Goal: Check status: Check status

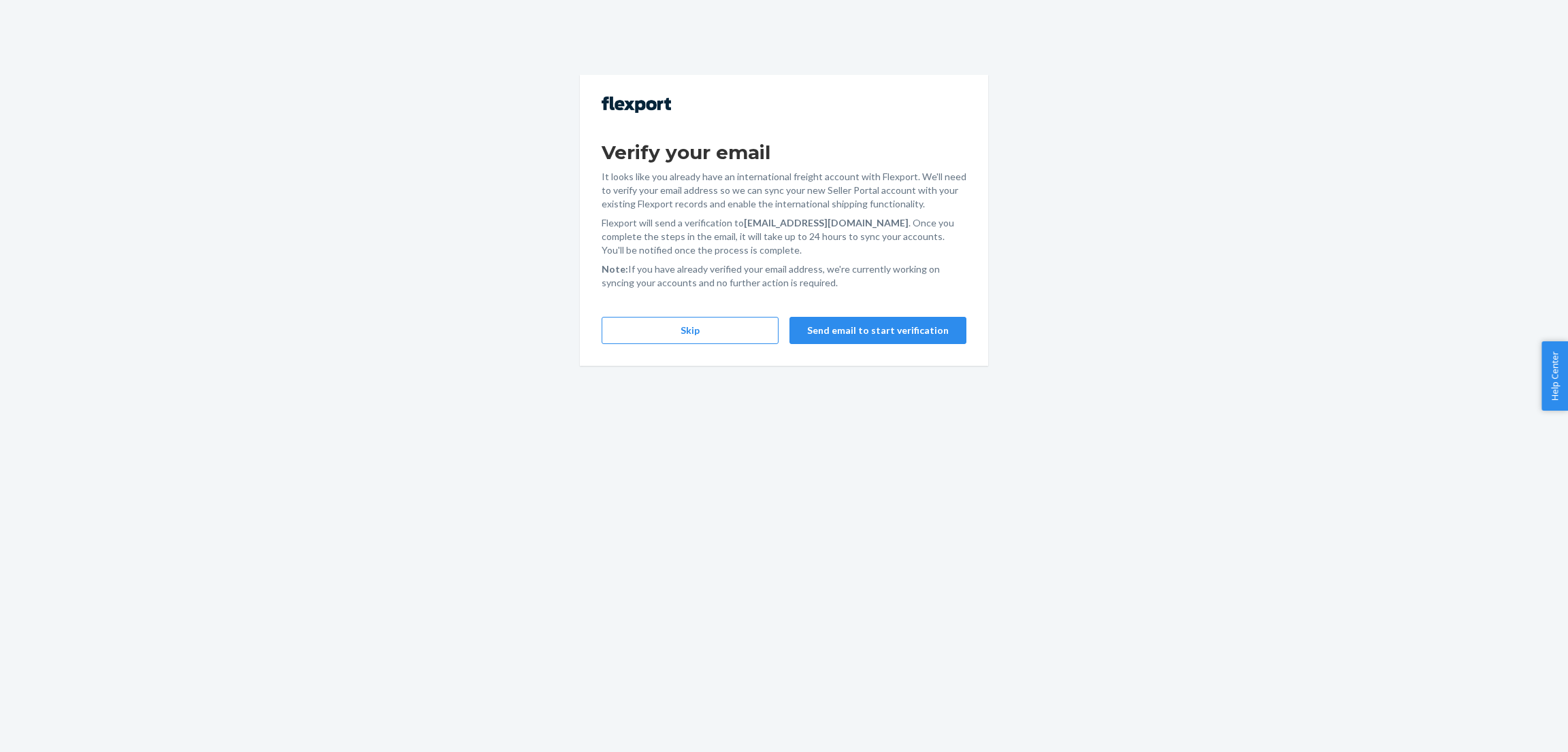
click at [372, 177] on div "Verify your email It looks like you already have an international freight accou…" at bounding box center [784, 376] width 1568 height 752
click at [689, 331] on button "Skip" at bounding box center [690, 330] width 177 height 27
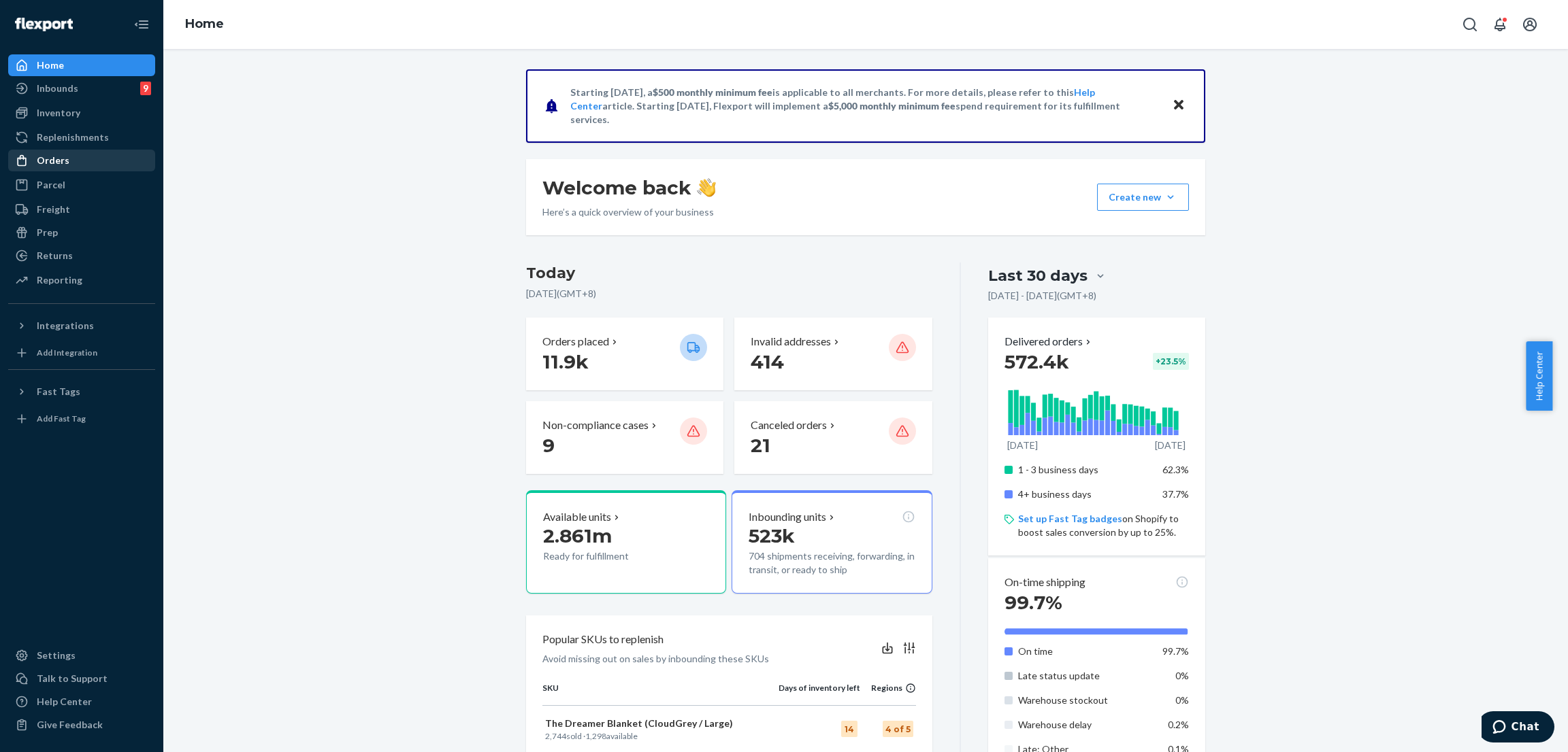
click at [83, 160] on div "Orders" at bounding box center [82, 160] width 144 height 19
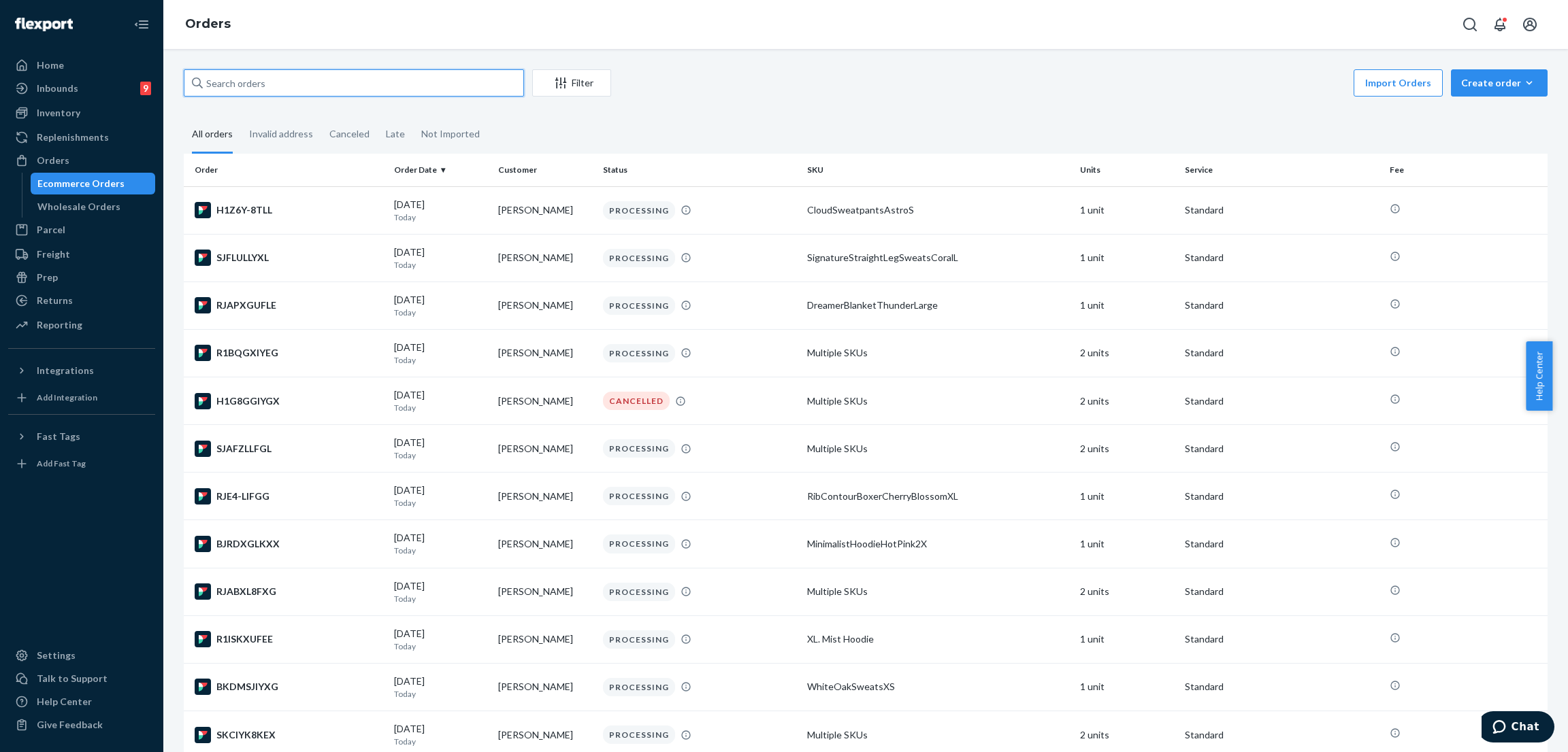
click at [346, 93] on input "text" at bounding box center [354, 83] width 340 height 27
paste input "253633852"
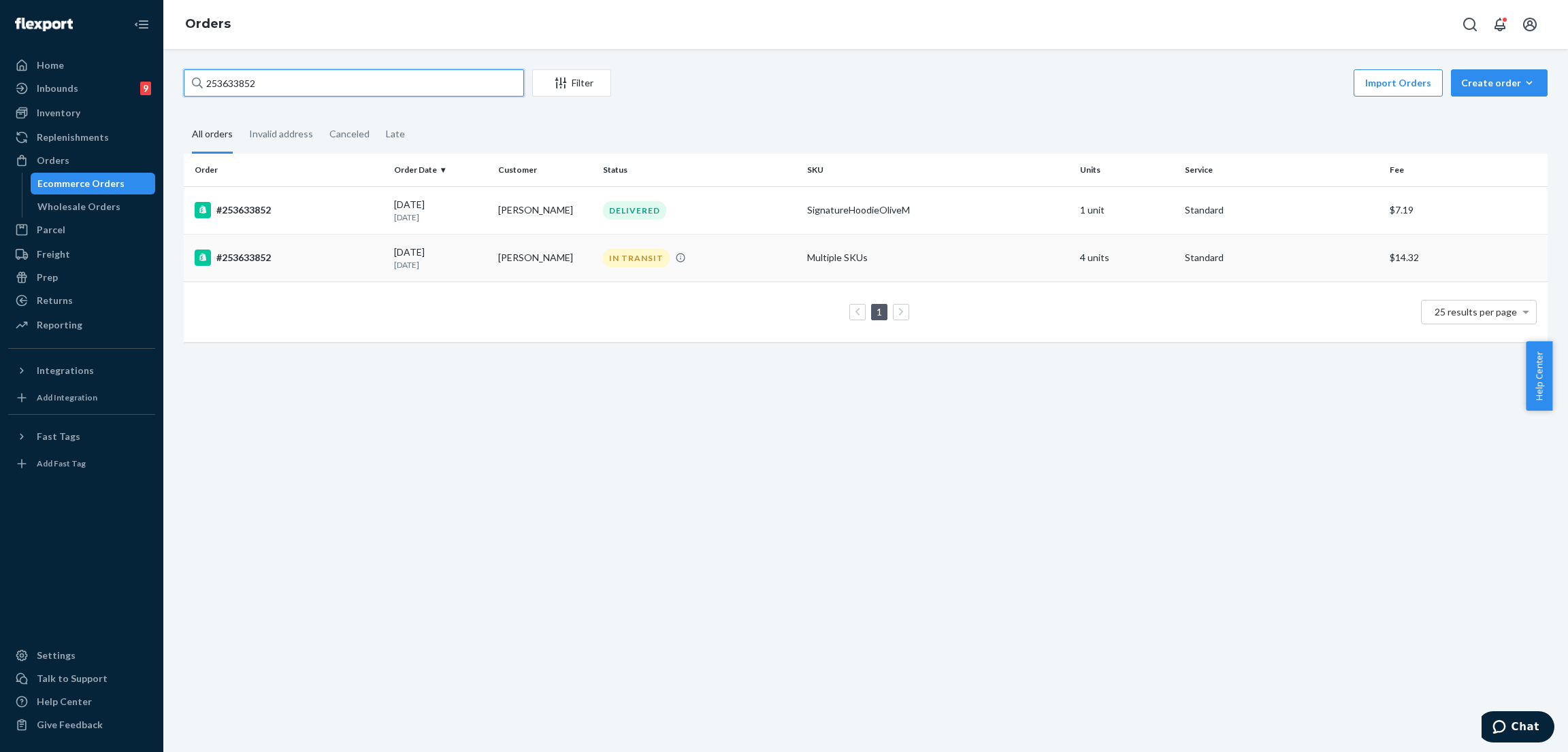
type input "253633852"
click at [614, 255] on div "IN TRANSIT" at bounding box center [636, 258] width 66 height 18
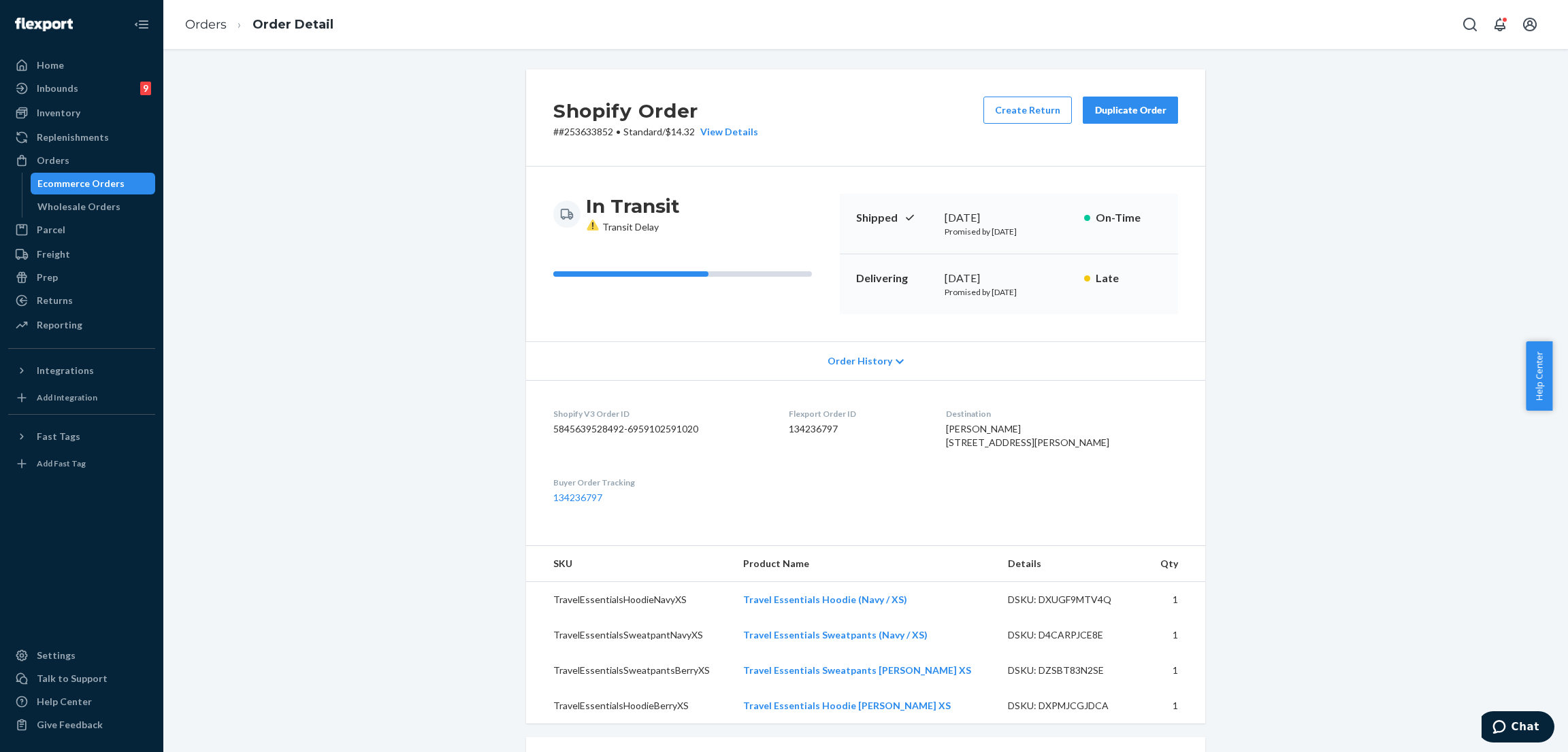
click at [464, 226] on div "Shopify Order # #253633852 • Standard / $14.32 View Details Create Return Dupli…" at bounding box center [866, 603] width 1385 height 1067
click at [738, 314] on div "In Transit Transit Delay" at bounding box center [692, 254] width 276 height 120
click at [851, 368] on span "Order History" at bounding box center [860, 361] width 64 height 13
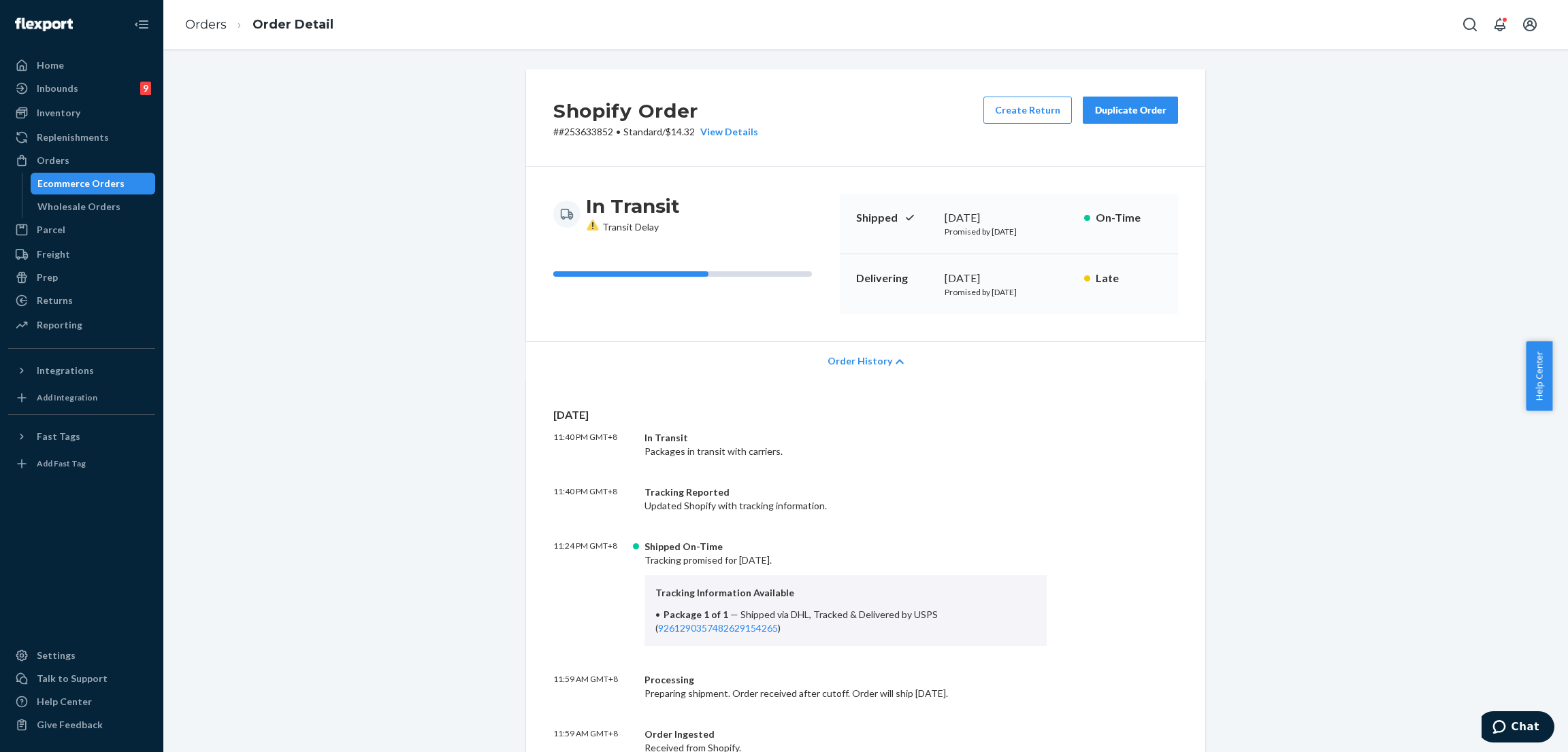
click at [88, 161] on div "Orders" at bounding box center [82, 160] width 144 height 19
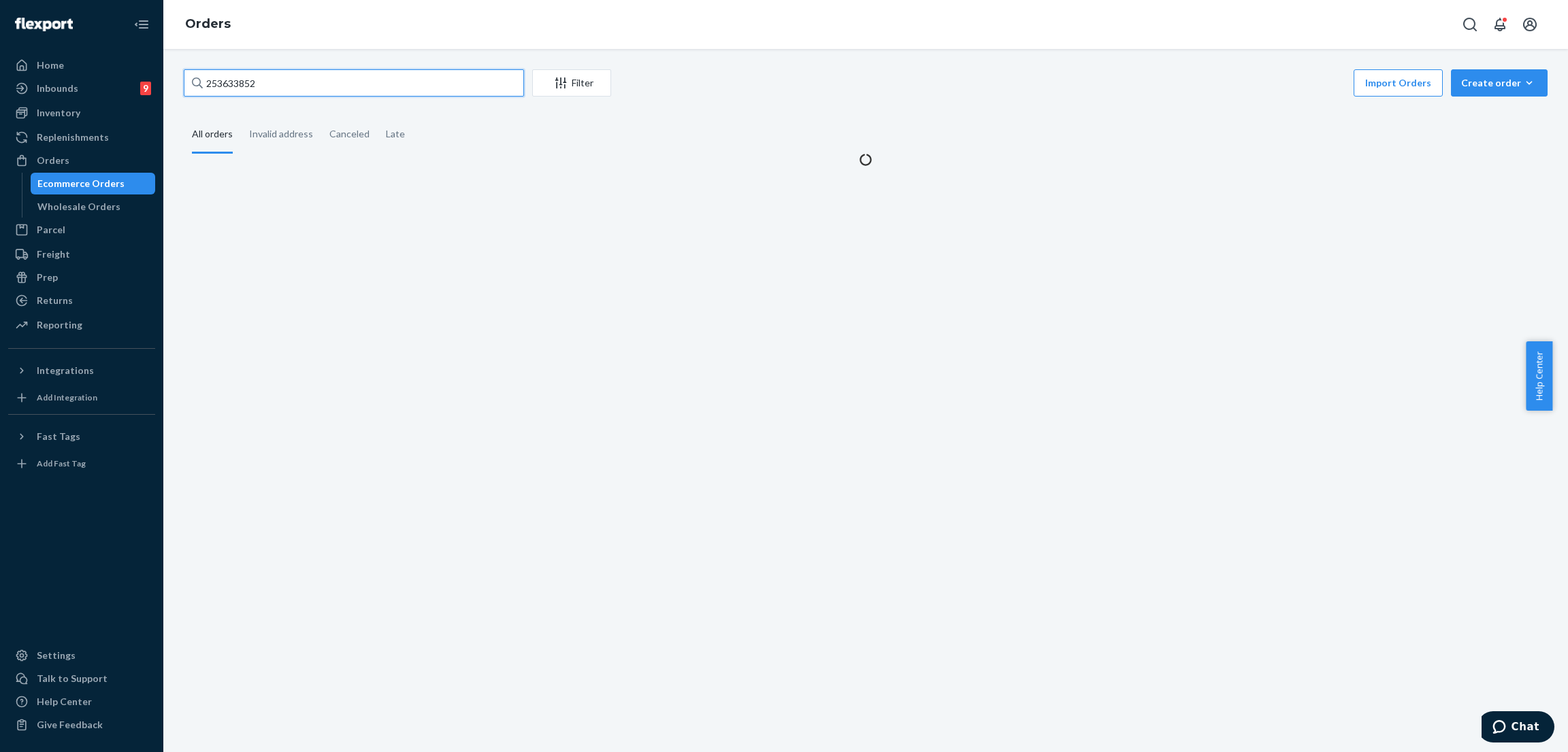
click at [320, 73] on input "253633852" at bounding box center [354, 83] width 340 height 27
paste input "4657361"
type input "254657361"
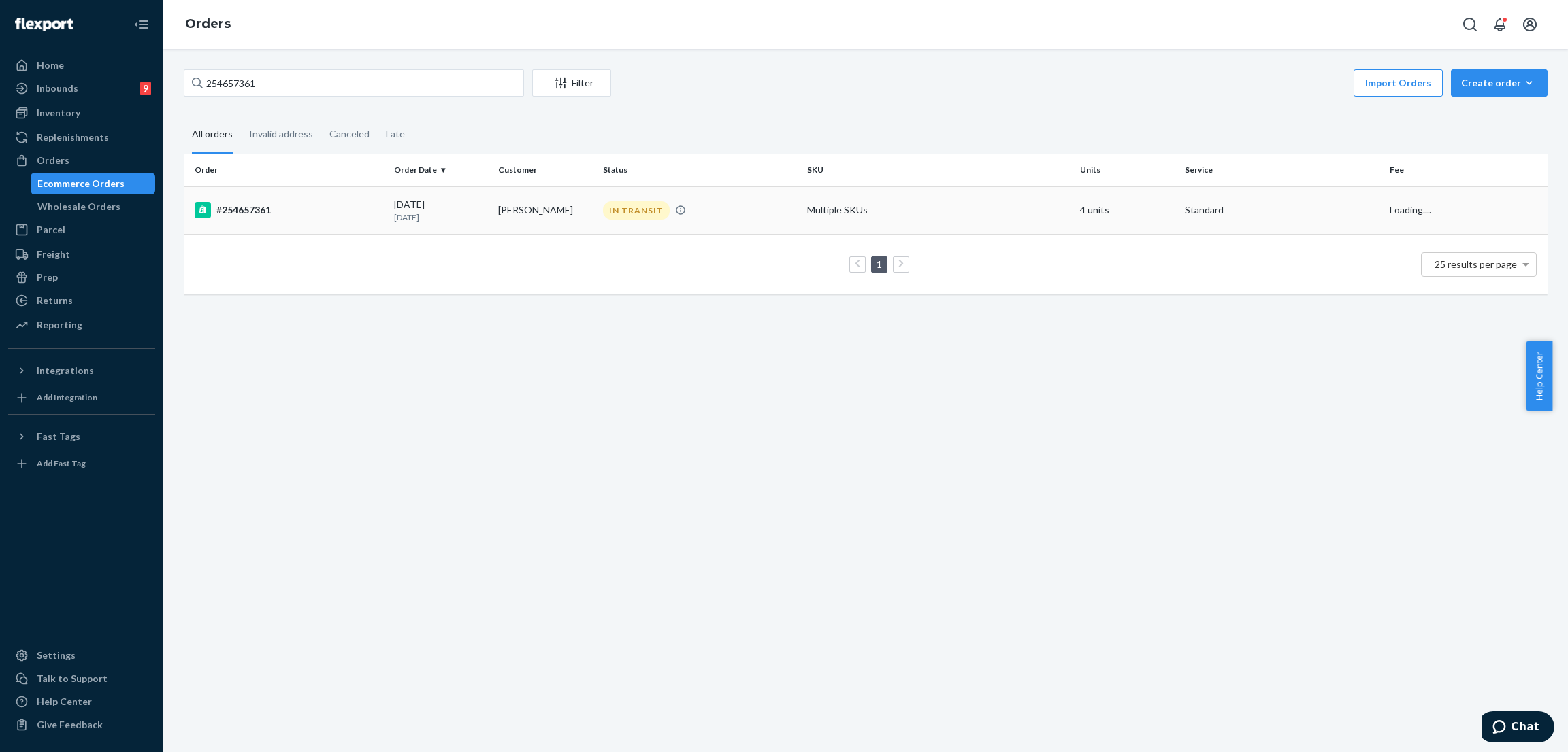
click at [618, 201] on div "IN TRANSIT" at bounding box center [636, 211] width 66 height 18
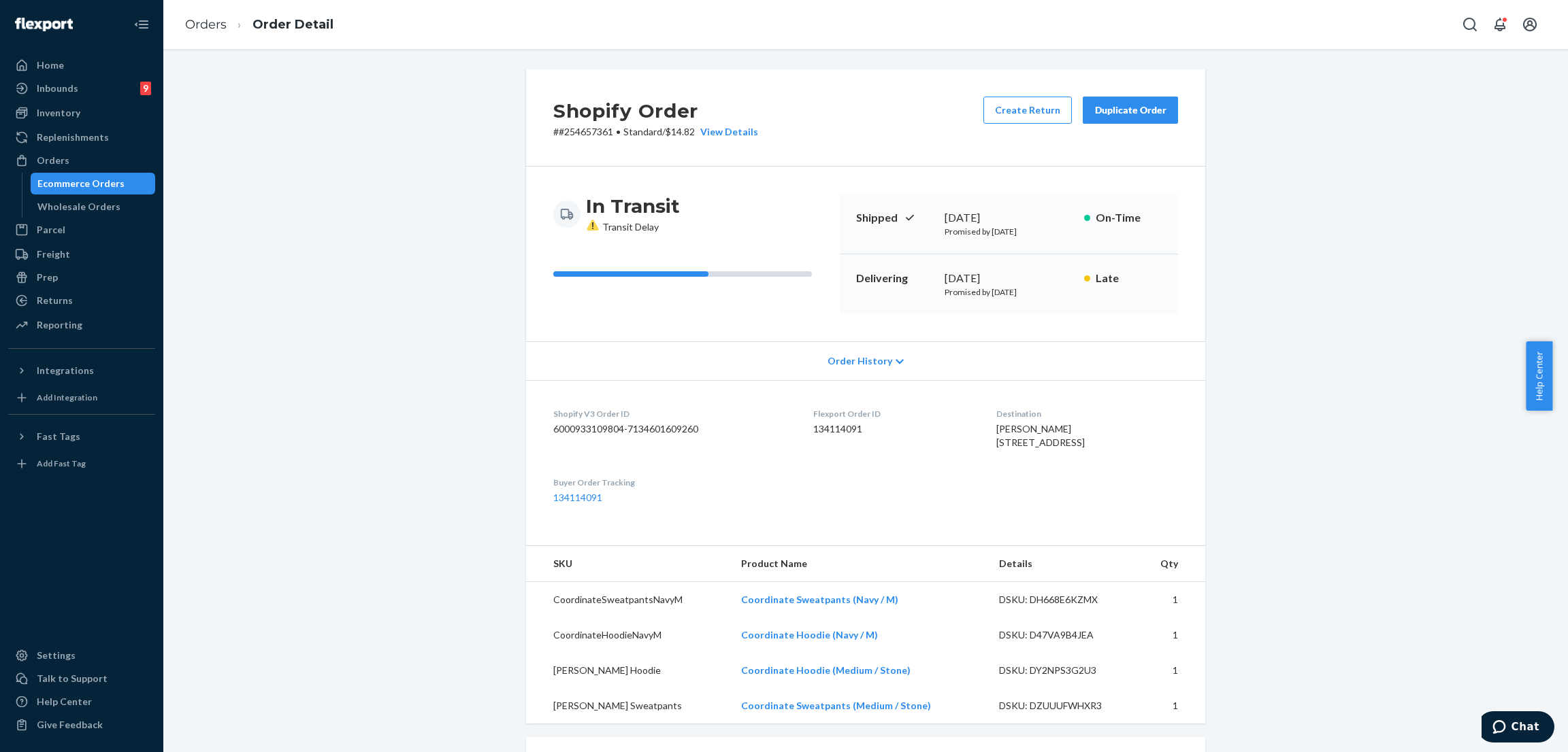
click at [170, 89] on div "Shopify Order # #254657361 • Standard / $14.82 View Details Create Return Dupli…" at bounding box center [865, 400] width 1405 height 703
click at [108, 150] on link "Orders" at bounding box center [82, 160] width 147 height 22
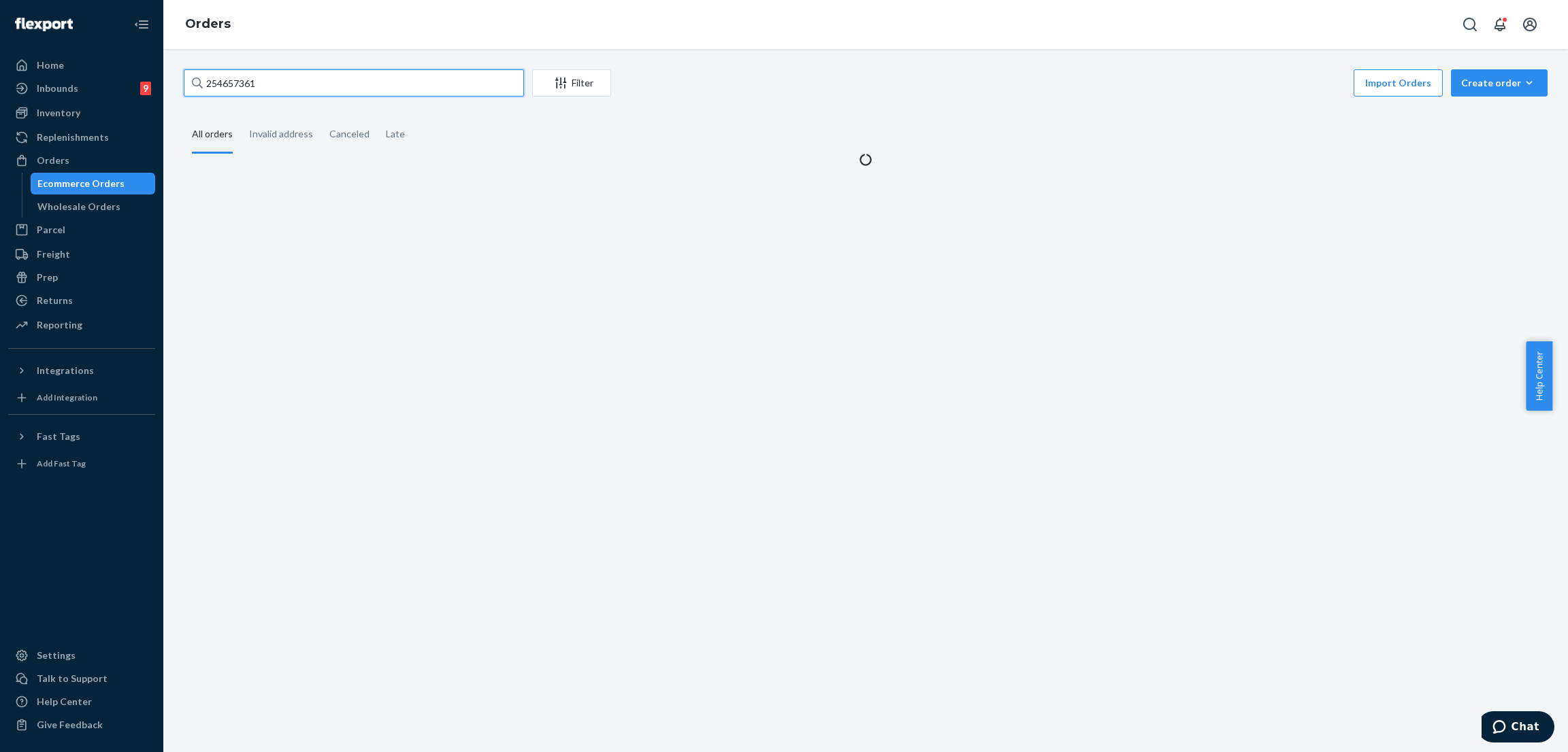
click at [340, 71] on input "254657361" at bounding box center [354, 83] width 340 height 27
paste input "#254633535"
type input "#254633535"
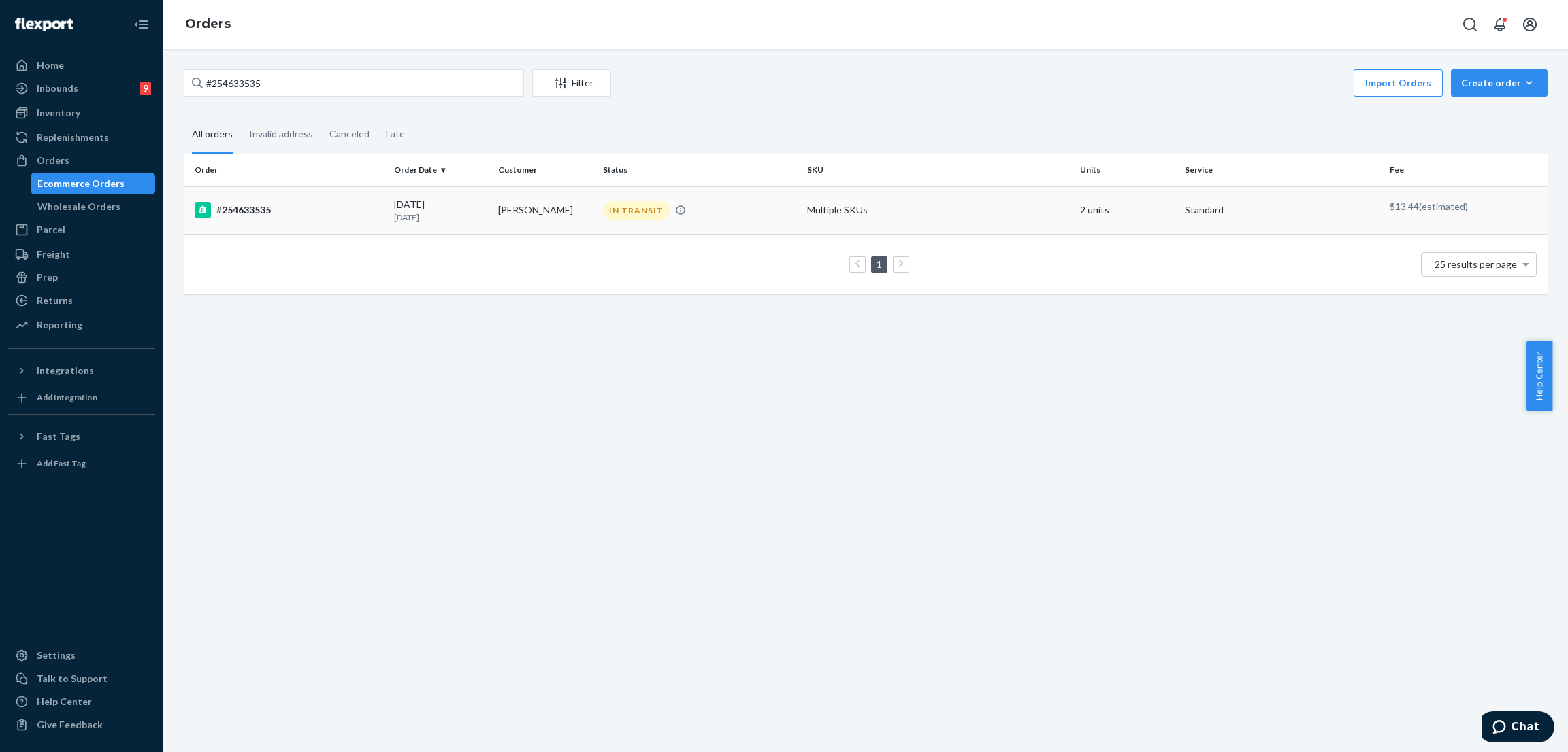
click at [618, 209] on div "IN TRANSIT" at bounding box center [636, 211] width 66 height 18
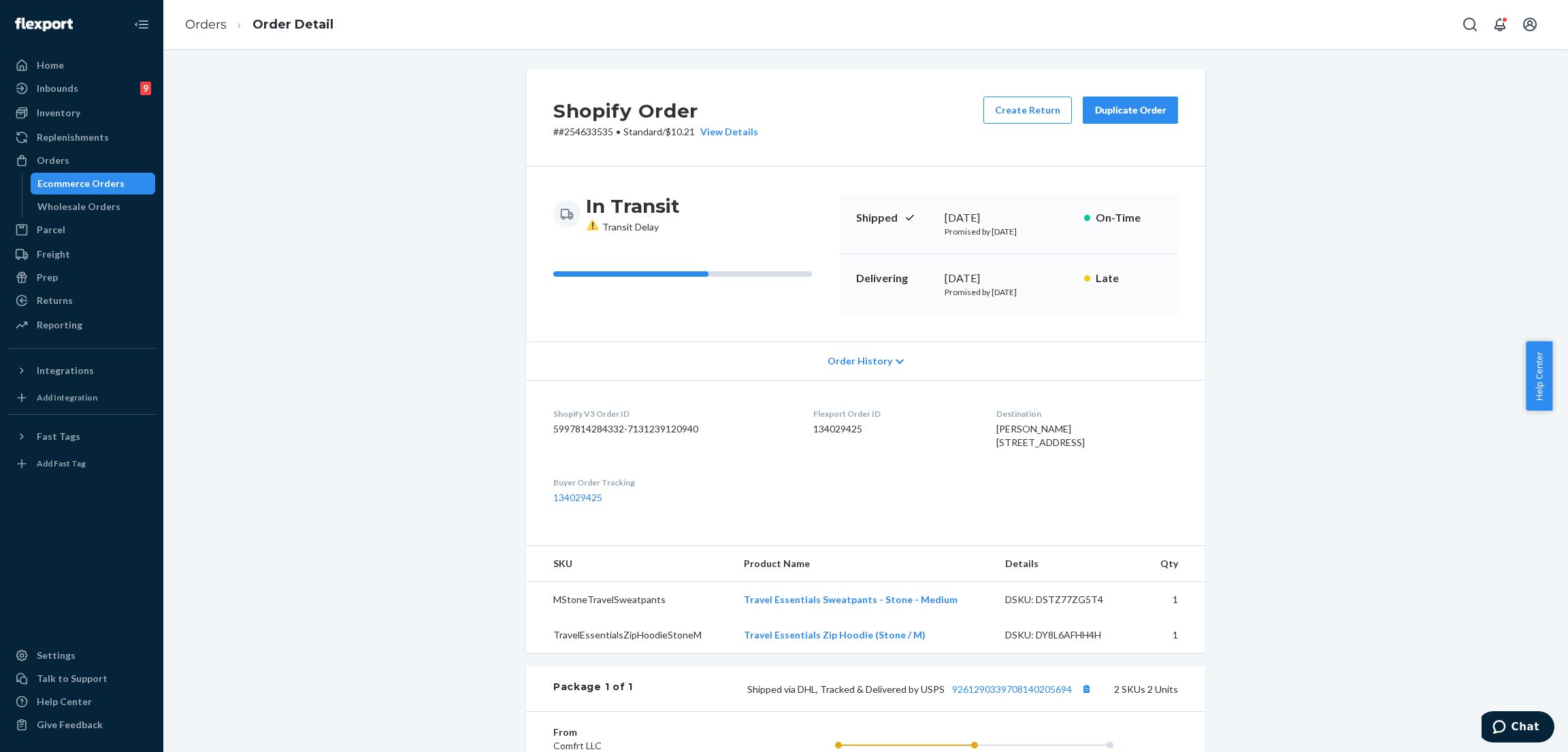
click at [362, 212] on div "Shopify Order # #254633535 • Standard / $10.21 View Details Create Return Dupli…" at bounding box center [866, 532] width 1385 height 925
click at [334, 156] on div "Shopify Order # #254633535 • Standard / $10.21 View Details Create Return Dupli…" at bounding box center [866, 532] width 1385 height 925
click at [418, 91] on div "Shopify Order # #254633535 • Standard / $10.21 View Details Create Return Dupli…" at bounding box center [866, 532] width 1385 height 925
click at [108, 152] on div "Orders" at bounding box center [82, 160] width 144 height 19
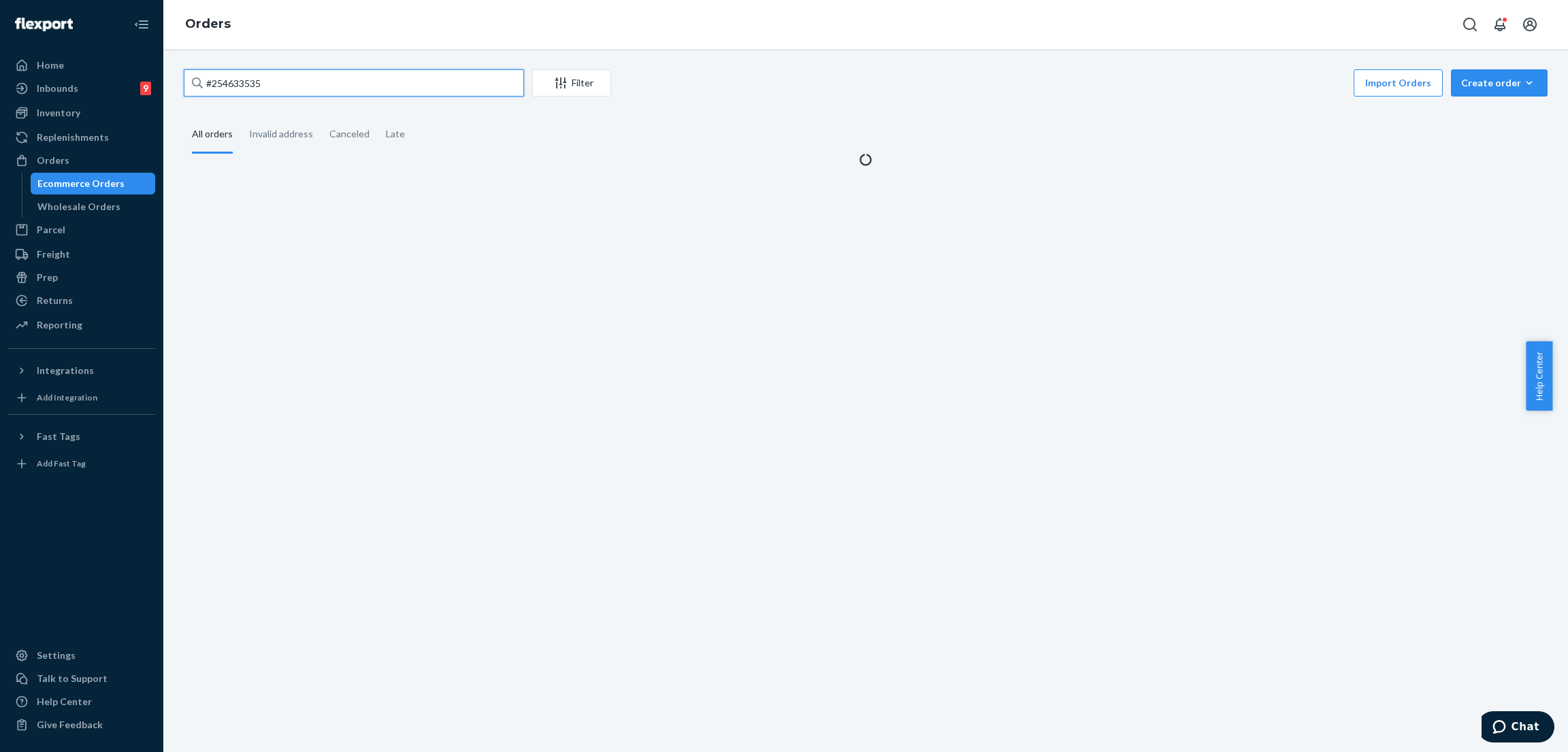
click at [349, 85] on input "#254633535" at bounding box center [354, 83] width 340 height 27
paste input "#254474962"
paste input "text"
type input "#254474962"
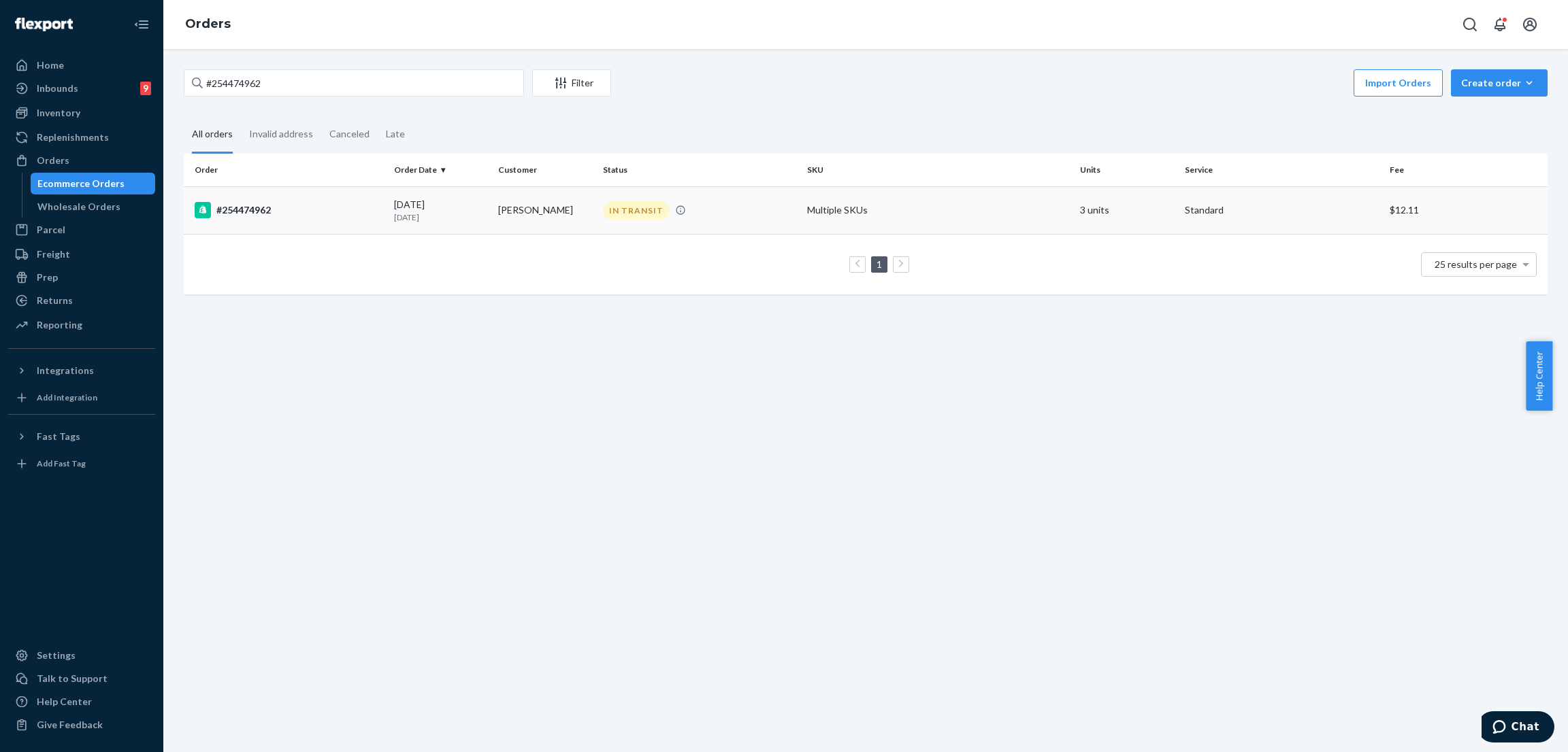
click at [598, 209] on td "IN TRANSIT" at bounding box center [700, 210] width 205 height 48
